Goal: Task Accomplishment & Management: Use online tool/utility

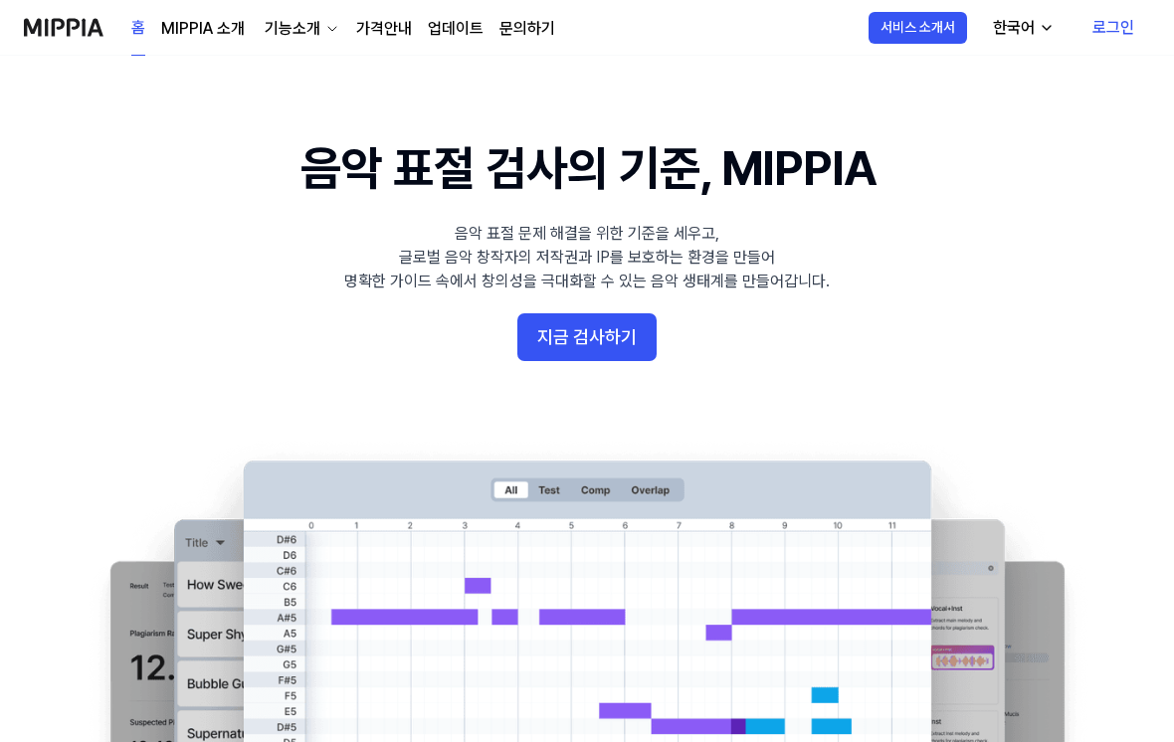
click at [542, 337] on button "지금 검사하기" at bounding box center [586, 337] width 139 height 48
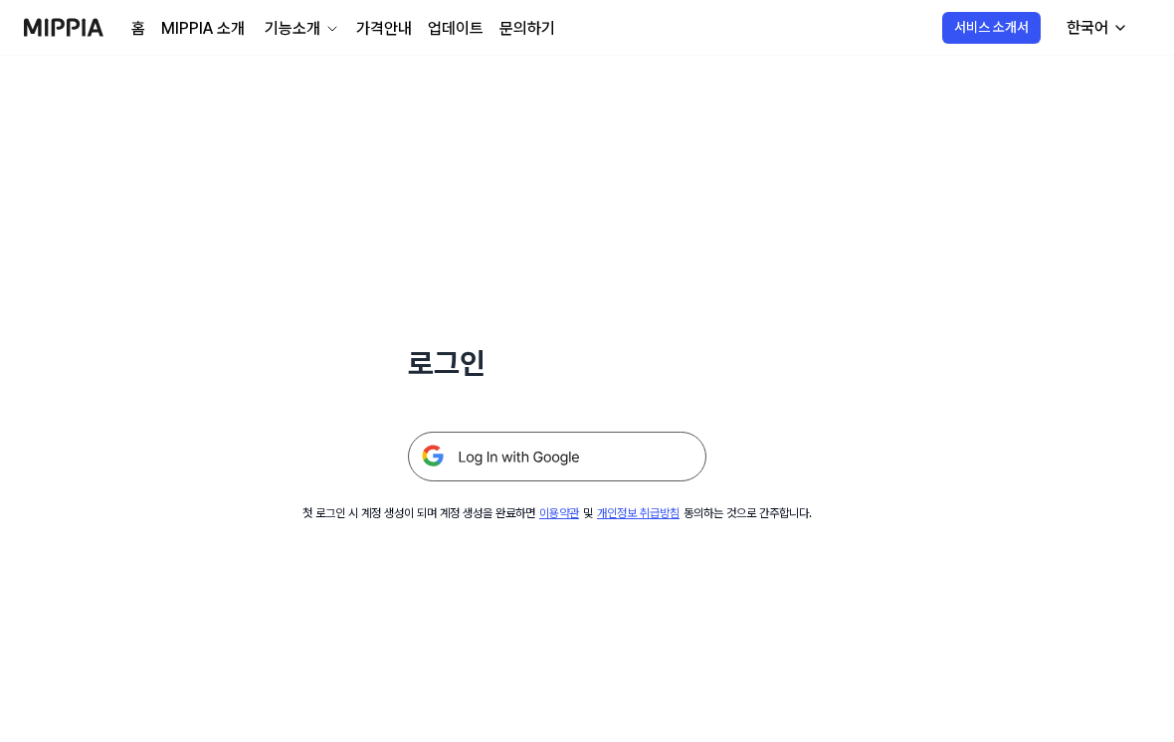
click at [516, 468] on img at bounding box center [557, 457] width 299 height 50
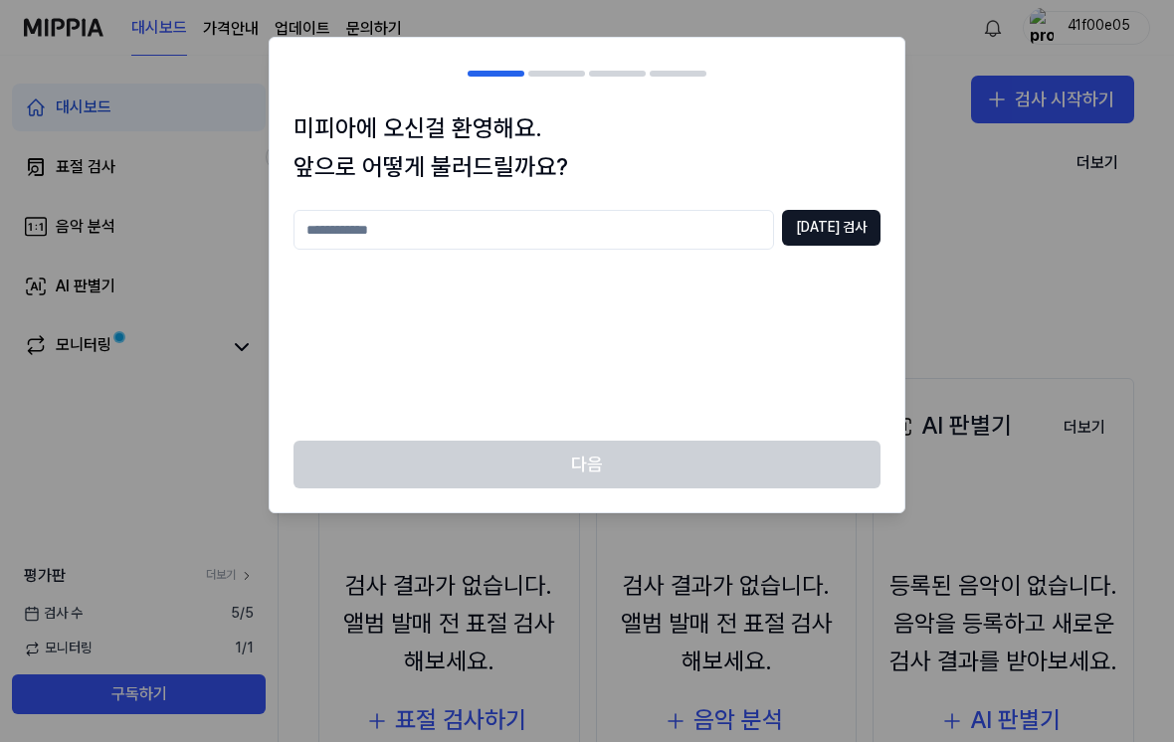
click at [698, 212] on input "text" at bounding box center [534, 230] width 481 height 40
type input "**********"
click at [858, 220] on button "[DATE] 검사" at bounding box center [831, 228] width 99 height 36
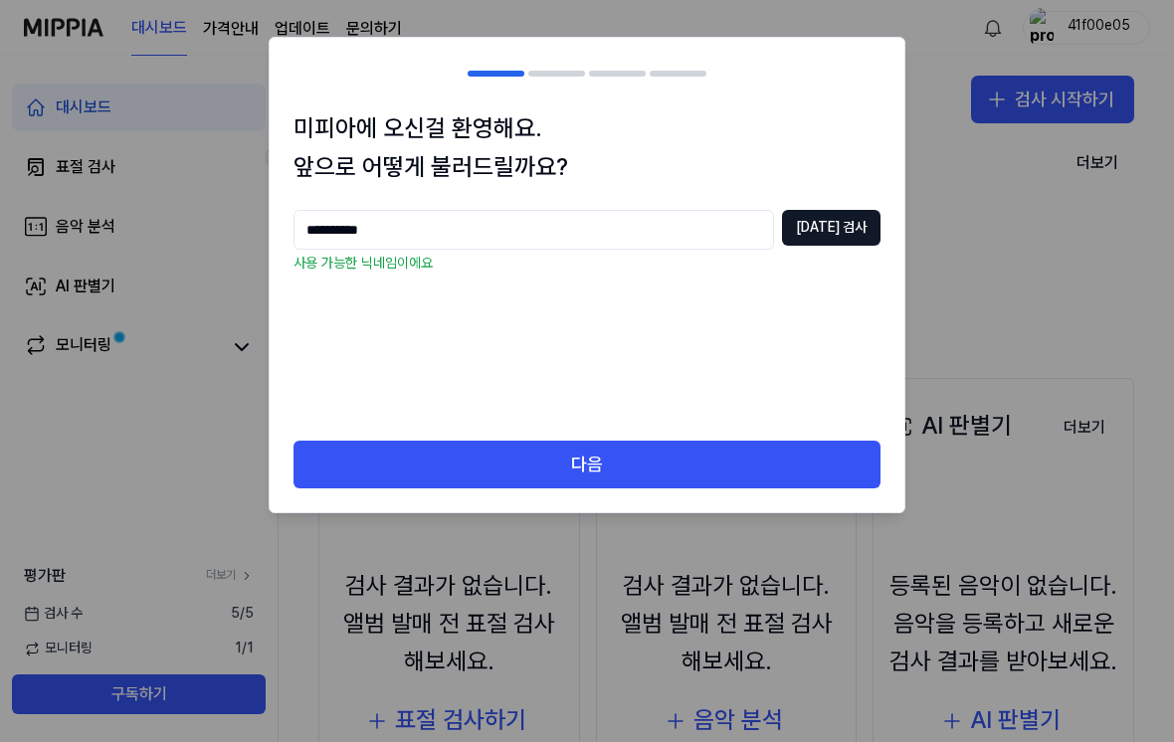
click at [650, 467] on button "다음" at bounding box center [587, 465] width 587 height 48
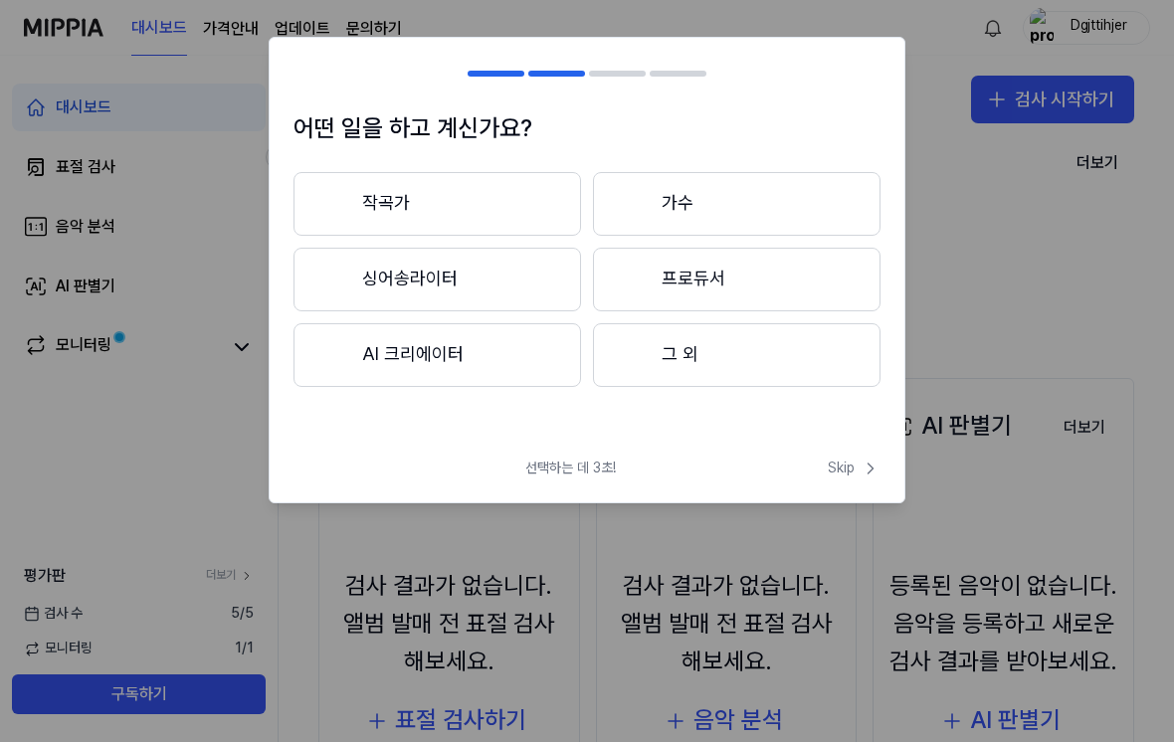
click at [471, 358] on button "AI 크리에이터" at bounding box center [438, 355] width 288 height 64
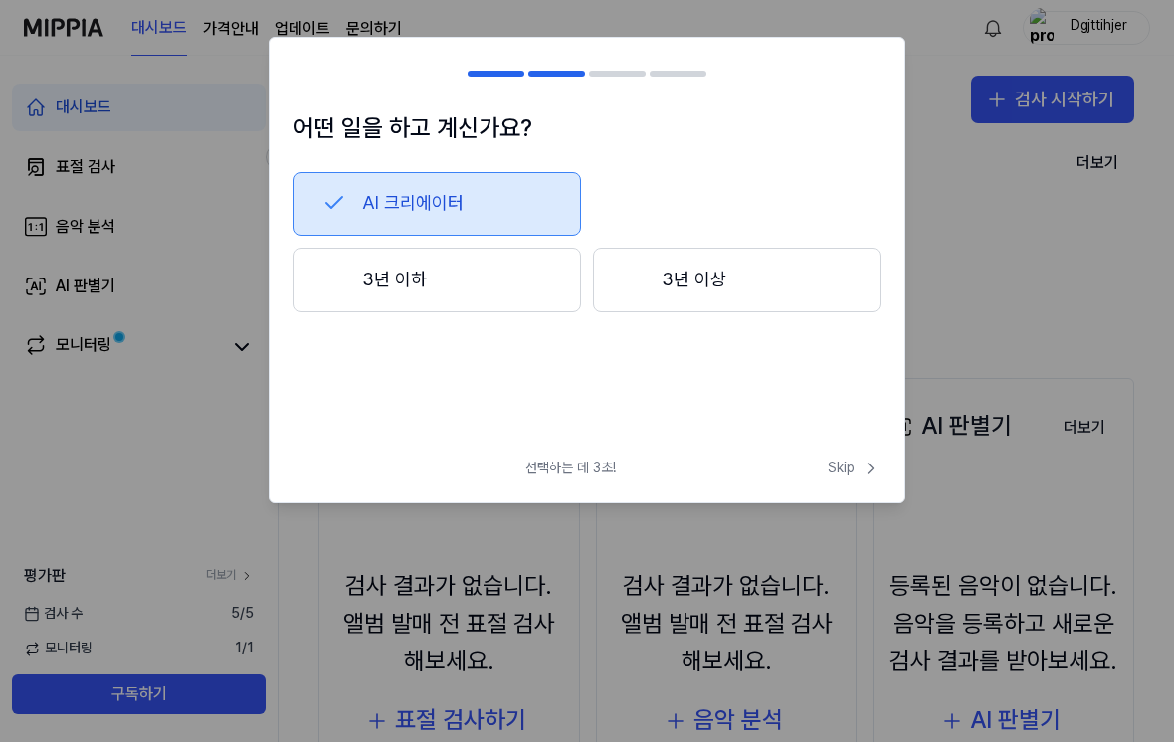
click at [491, 289] on button "3년 이하" at bounding box center [438, 281] width 288 height 66
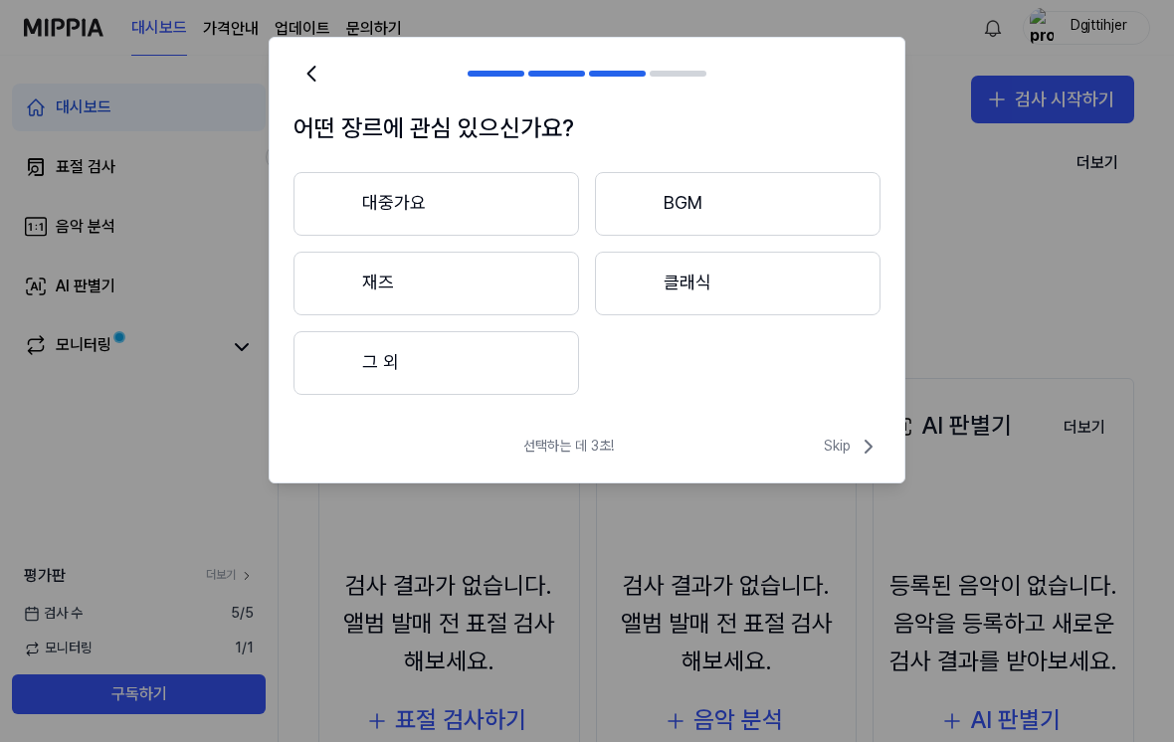
click at [515, 378] on button "그 외" at bounding box center [437, 363] width 286 height 64
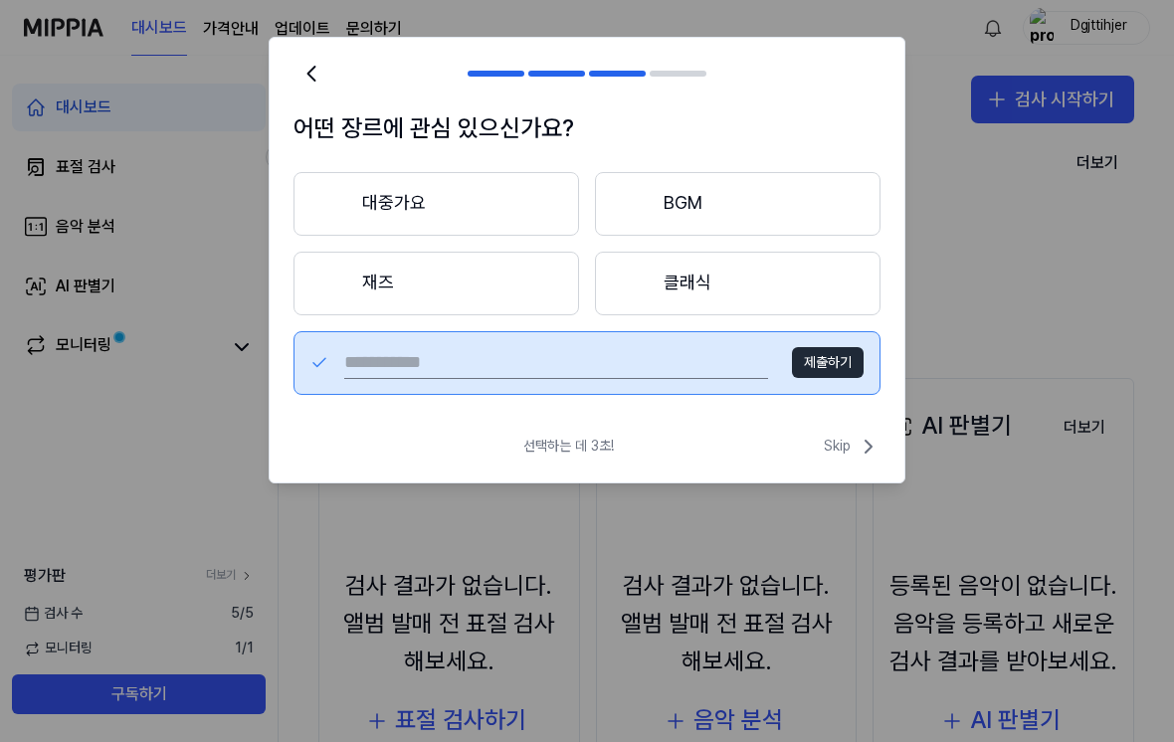
click at [623, 362] on input "text" at bounding box center [556, 363] width 424 height 32
click at [484, 190] on button "대중가요" at bounding box center [437, 204] width 286 height 64
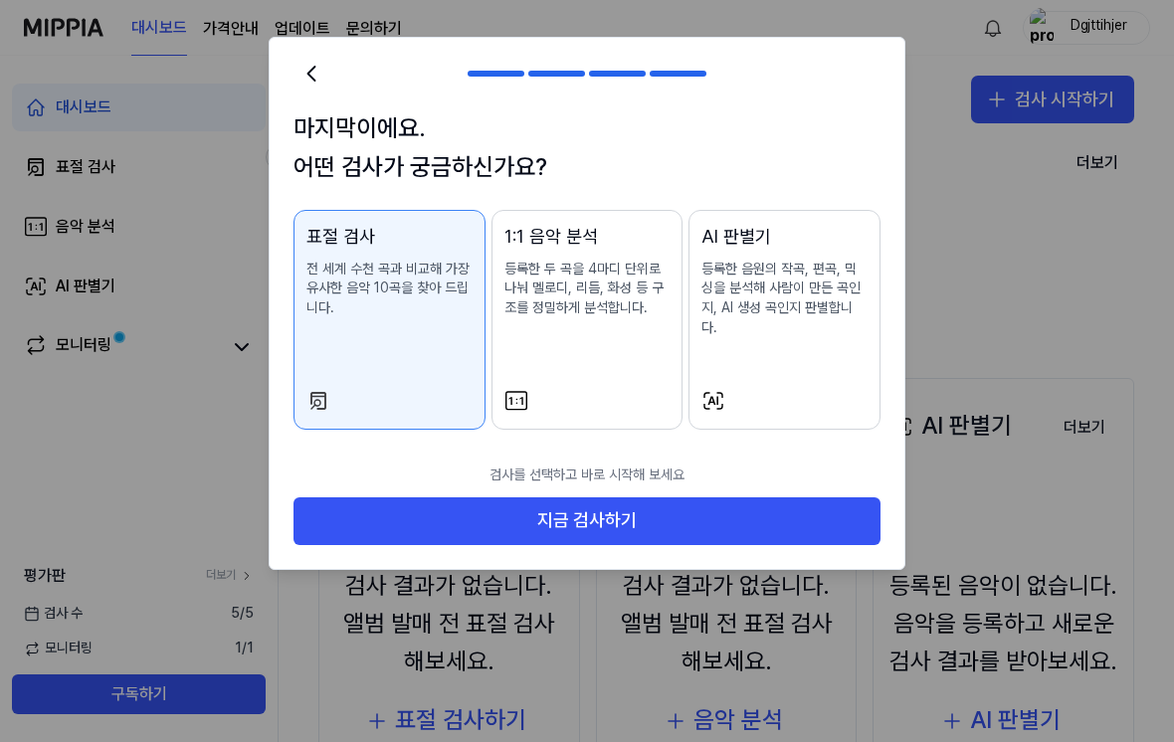
click at [600, 381] on button "1:1 음악 분석 등록한 두 곡을 4마디 단위로 나눠 멜로디, 리듬, 화성 등 구조를 정밀하게 분석합니다." at bounding box center [588, 320] width 192 height 220
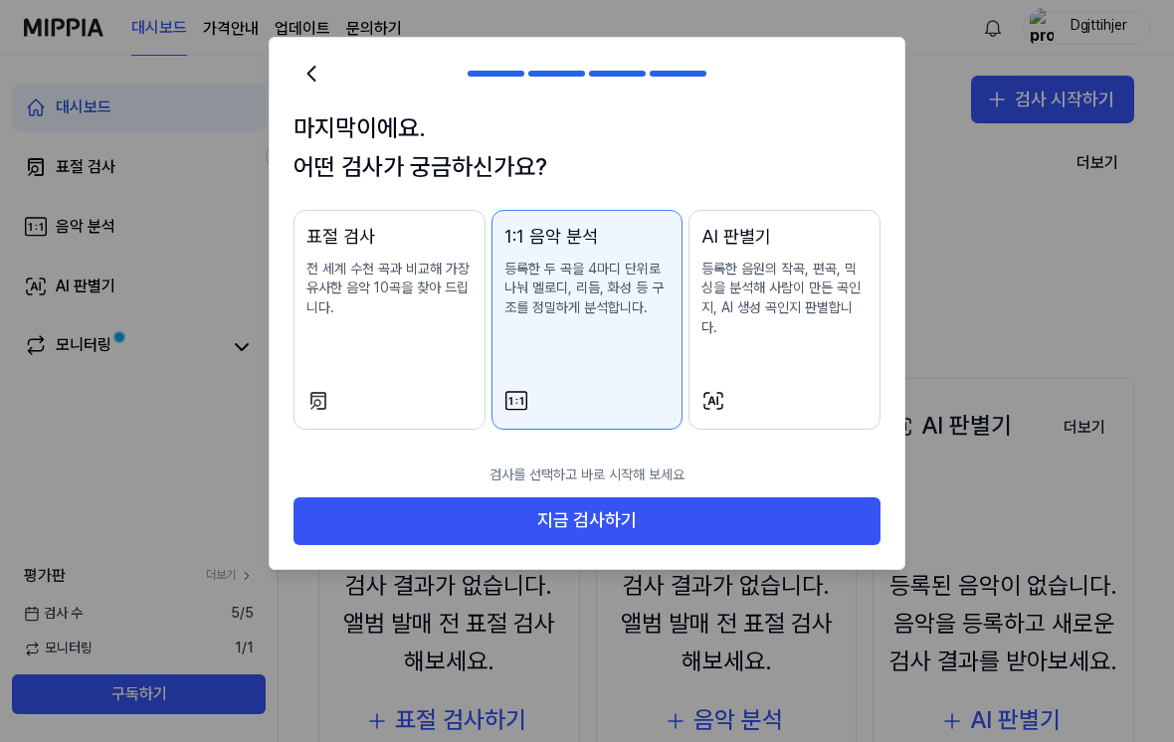
click at [401, 365] on button "표절 검사 전 세계 수천 곡과 비교해 가장 유사한 음악 10곡을 찾아 드립니다." at bounding box center [390, 320] width 192 height 220
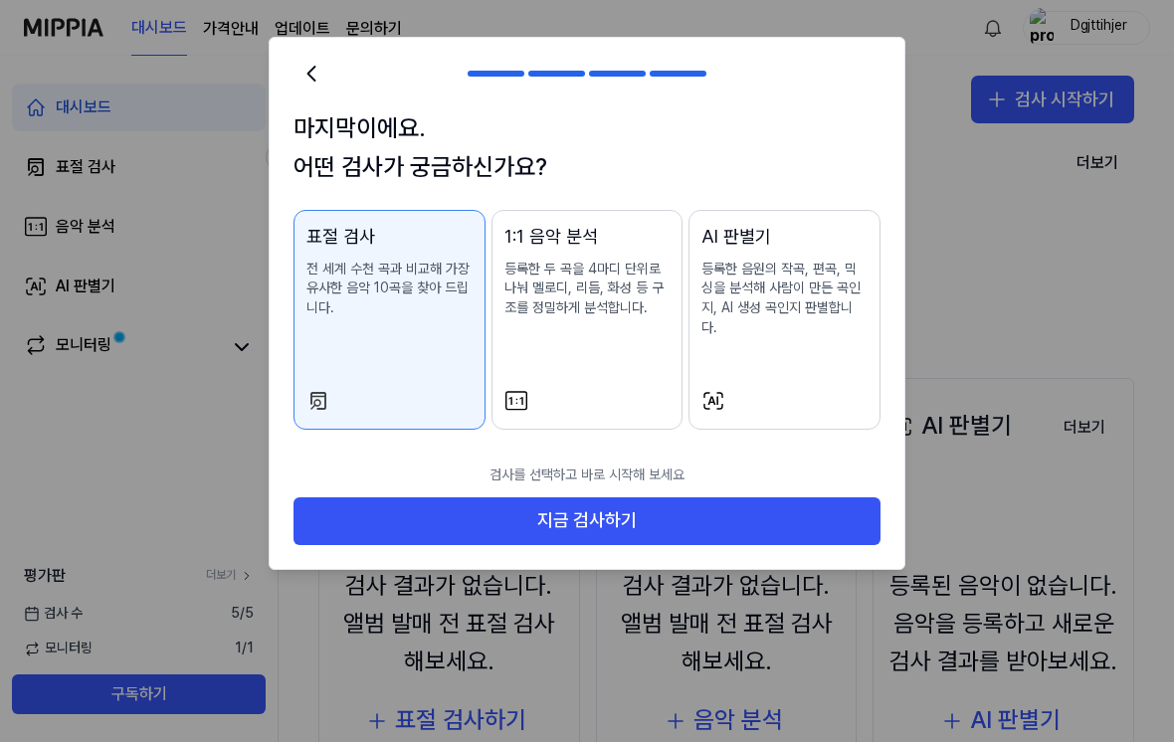
click at [618, 368] on button "1:1 음악 분석 등록한 두 곡을 4마디 단위로 나눠 멜로디, 리듬, 화성 등 구조를 정밀하게 분석합니다." at bounding box center [588, 320] width 192 height 220
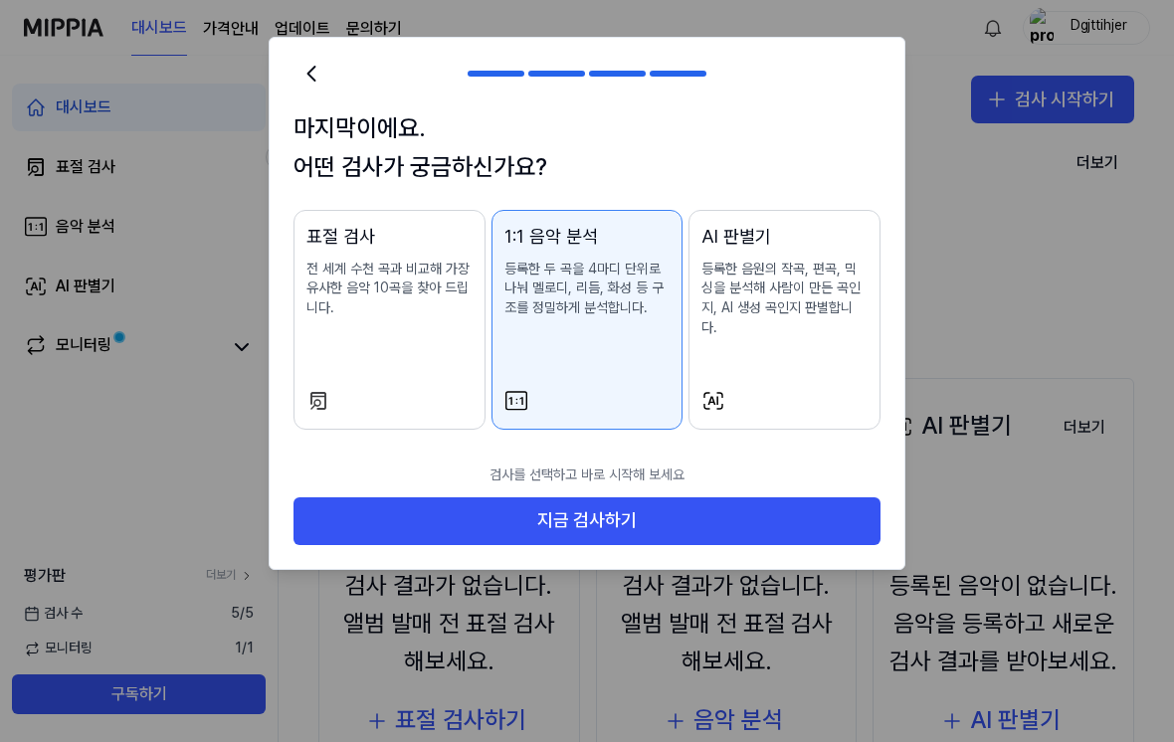
click at [433, 372] on button "표절 검사 전 세계 수천 곡과 비교해 가장 유사한 음악 10곡을 찾아 드립니다." at bounding box center [390, 320] width 192 height 220
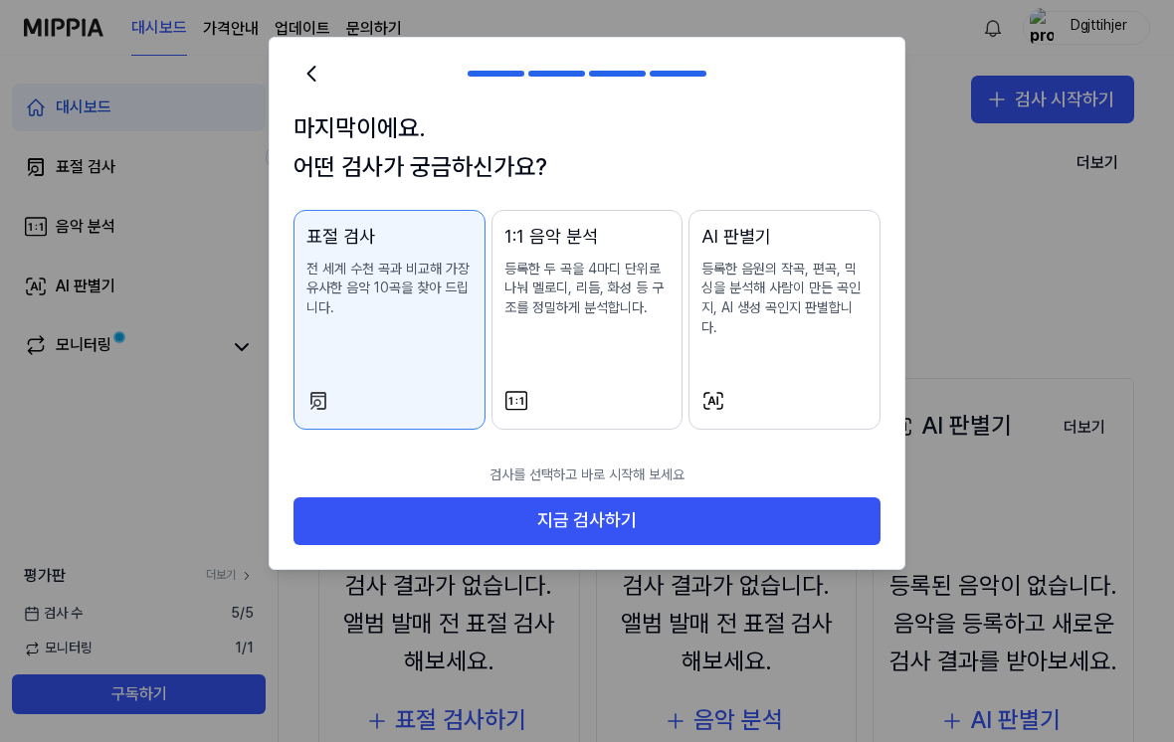
click at [538, 353] on div "1:1 음악 분석 등록한 두 곡을 4마디 단위로 나눠 멜로디, 리듬, 화성 등 구조를 정밀하게 분석합니다." at bounding box center [588, 290] width 166 height 135
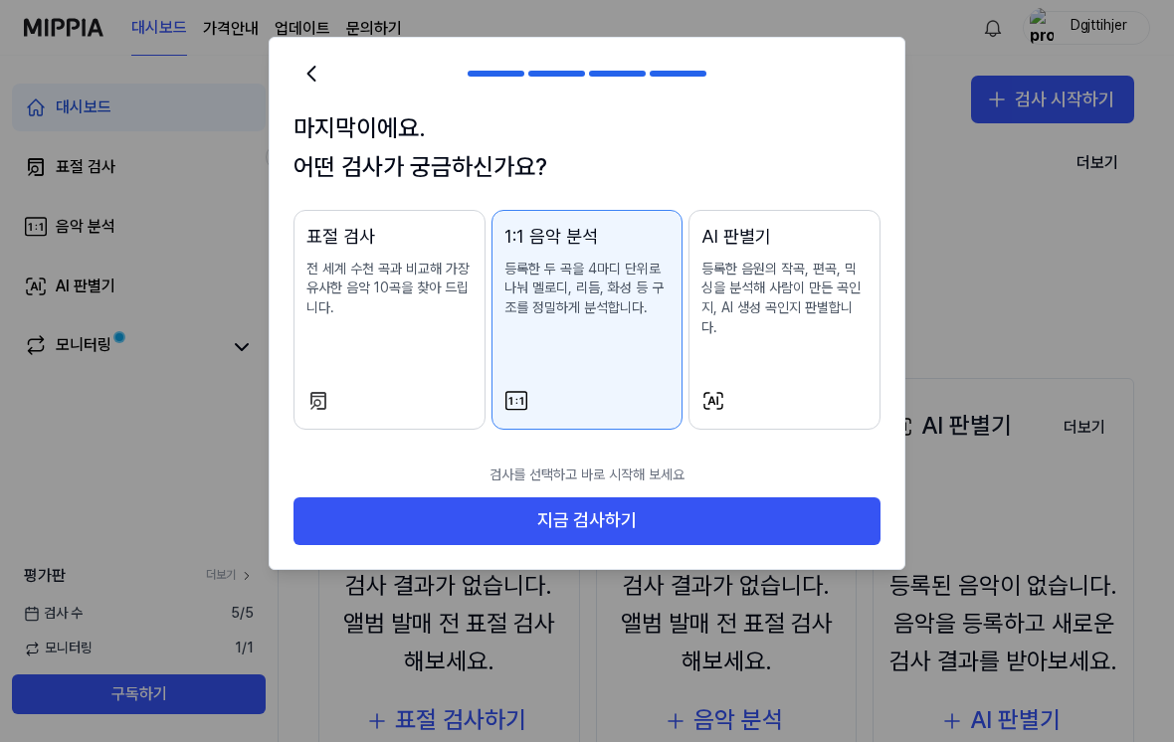
click at [442, 368] on button "표절 검사 전 세계 수천 곡과 비교해 가장 유사한 음악 10곡을 찾아 드립니다." at bounding box center [390, 320] width 192 height 220
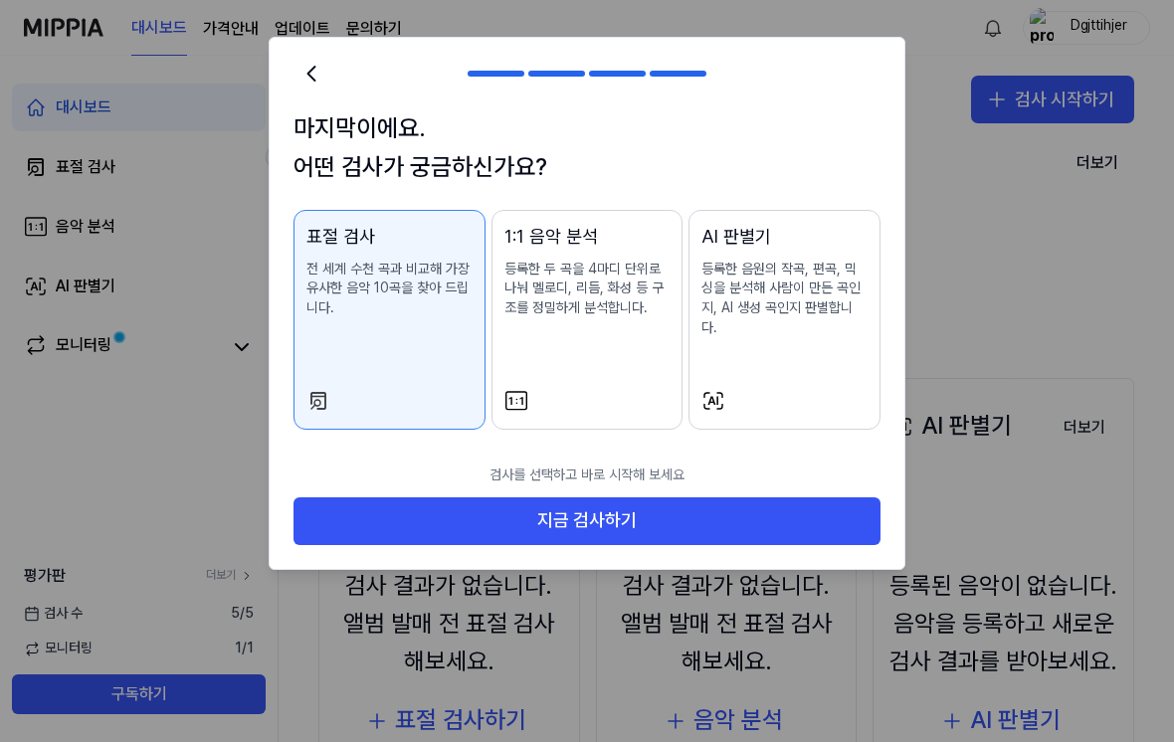
click at [588, 514] on button "지금 검사하기" at bounding box center [587, 522] width 587 height 48
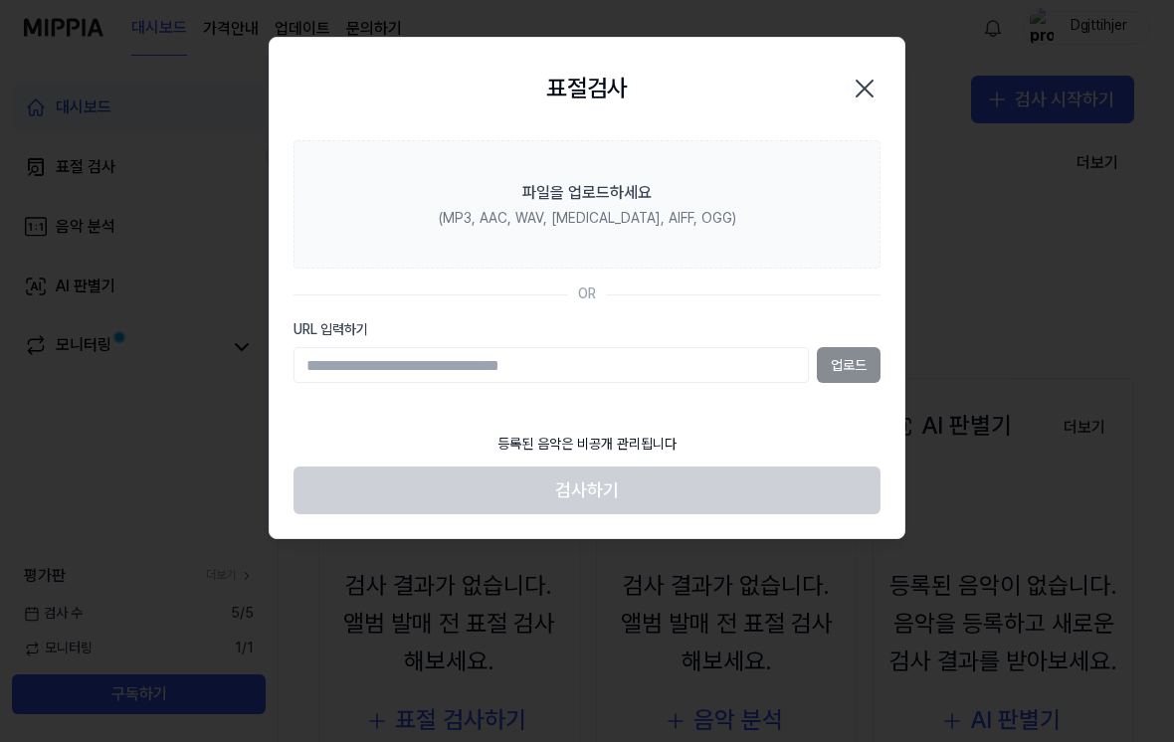
click at [720, 368] on input "URL 입력하기" at bounding box center [551, 365] width 515 height 36
click at [691, 379] on input "URL 입력하기" at bounding box center [551, 365] width 515 height 36
click at [850, 357] on div "업로드" at bounding box center [587, 365] width 587 height 36
click at [841, 368] on div "업로드" at bounding box center [587, 365] width 587 height 36
click at [657, 381] on input "URL 입력하기" at bounding box center [551, 365] width 515 height 36
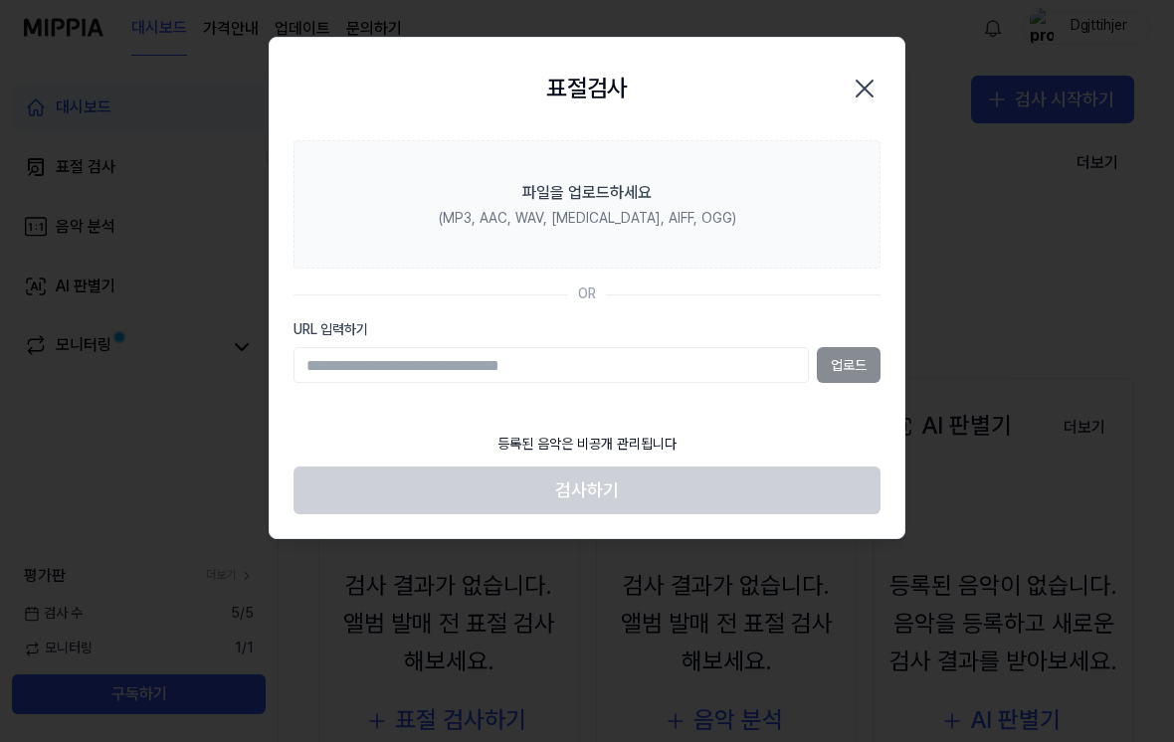
click at [844, 363] on div "업로드" at bounding box center [587, 365] width 587 height 36
click at [661, 372] on input "URL 입력하기" at bounding box center [551, 365] width 515 height 36
click at [873, 80] on icon "button" at bounding box center [865, 89] width 32 height 32
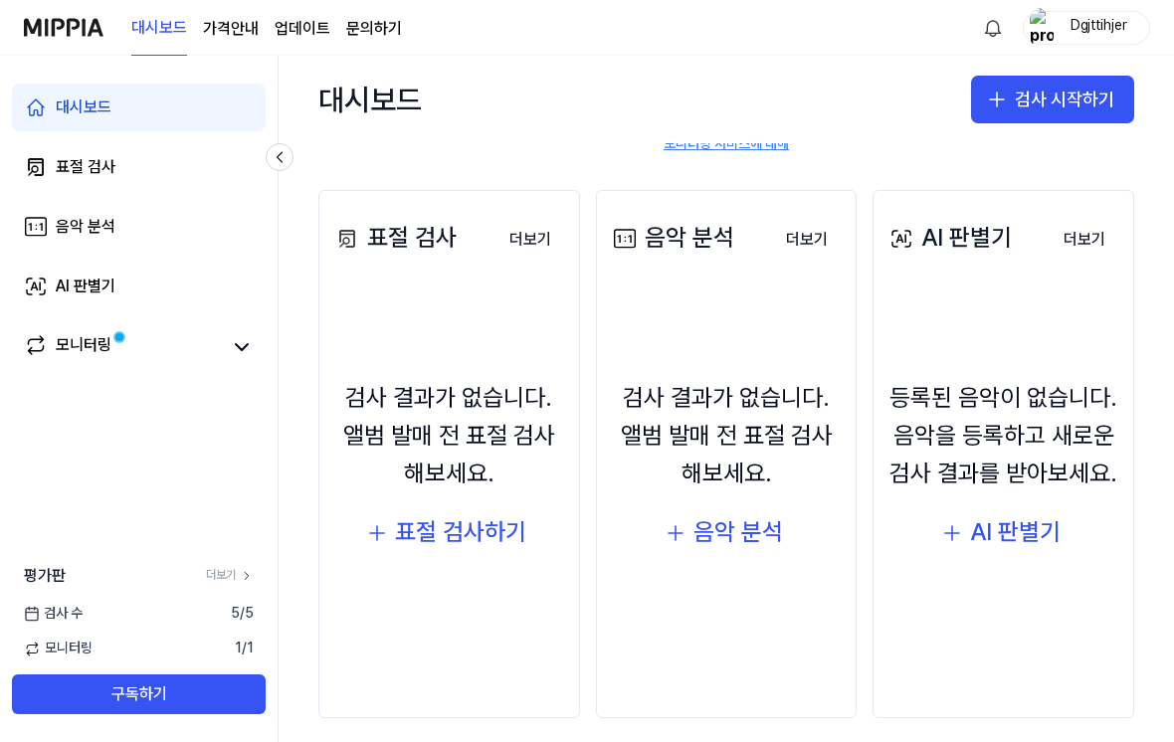
scroll to position [187, 0]
click at [244, 289] on link "AI 판별기" at bounding box center [139, 287] width 254 height 48
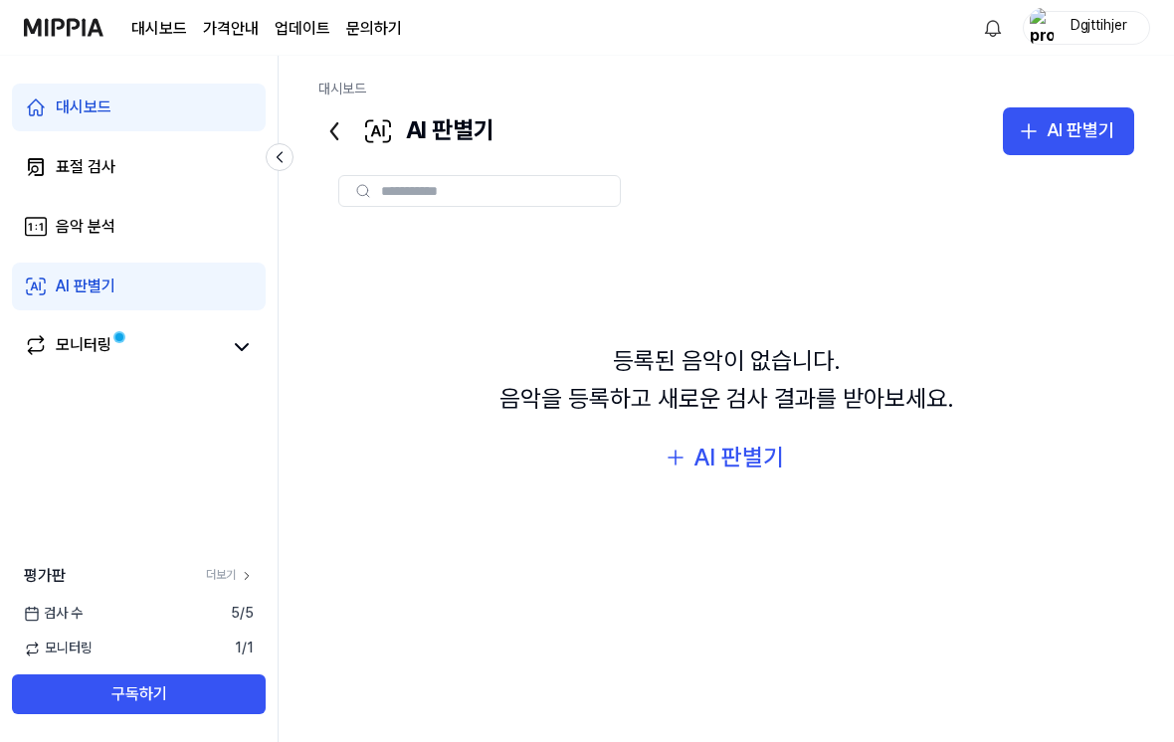
click at [772, 470] on div "AI 판별기" at bounding box center [739, 458] width 91 height 38
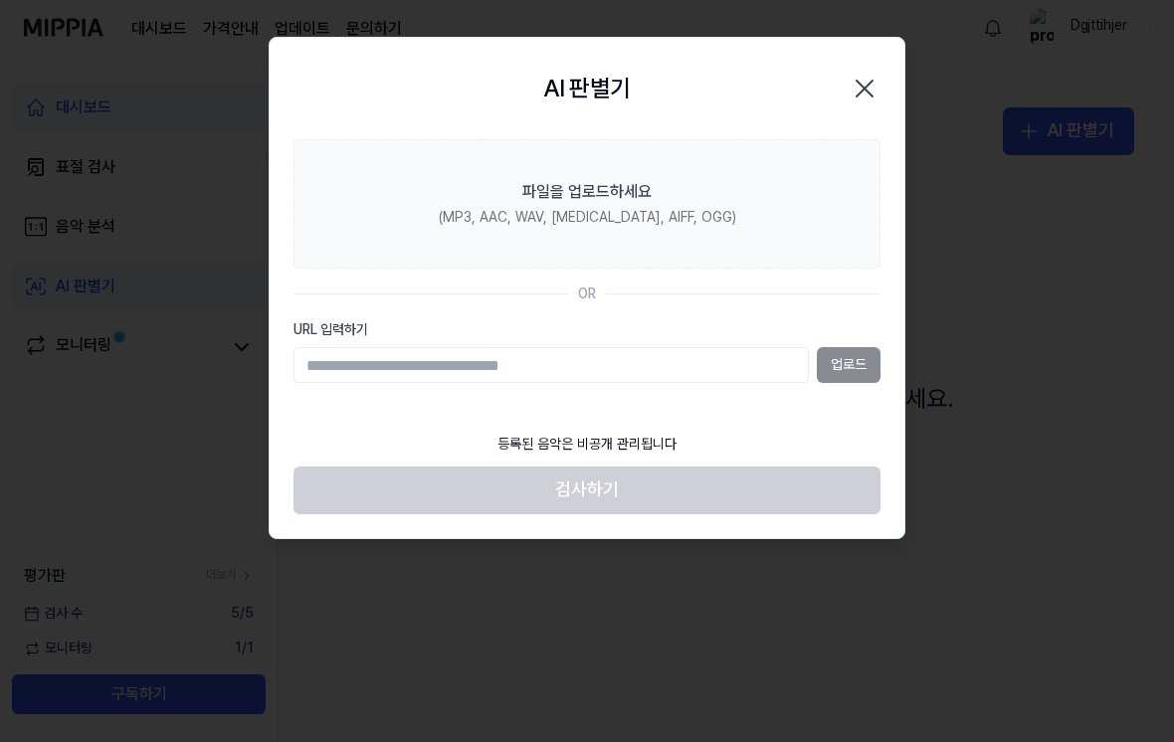
click at [868, 91] on icon "button" at bounding box center [865, 89] width 16 height 16
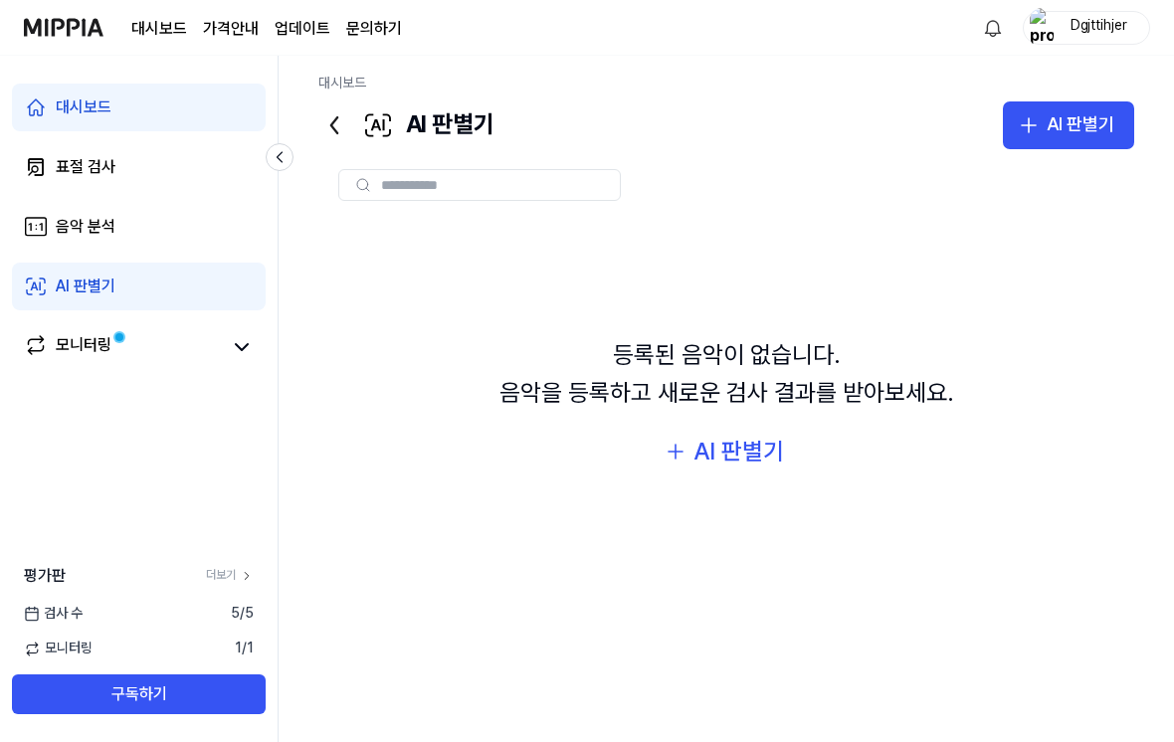
scroll to position [0, 0]
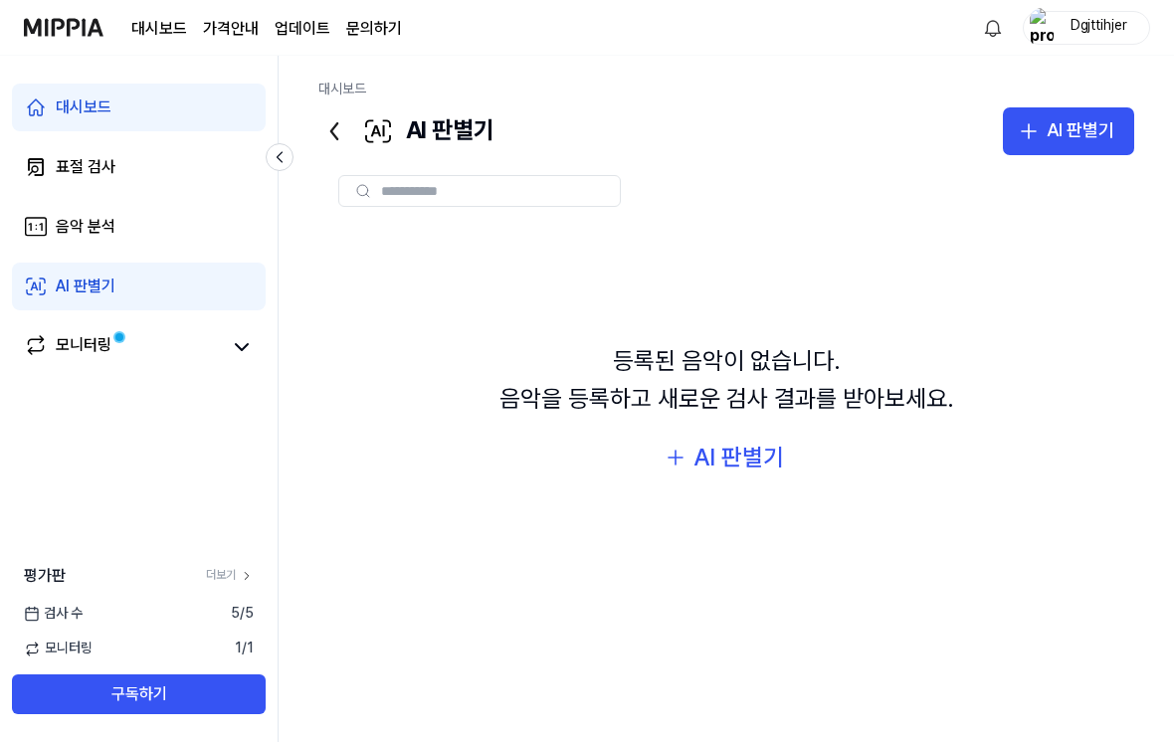
click at [233, 37] on page\) "가격안내" at bounding box center [231, 29] width 56 height 24
